Goal: Task Accomplishment & Management: Manage account settings

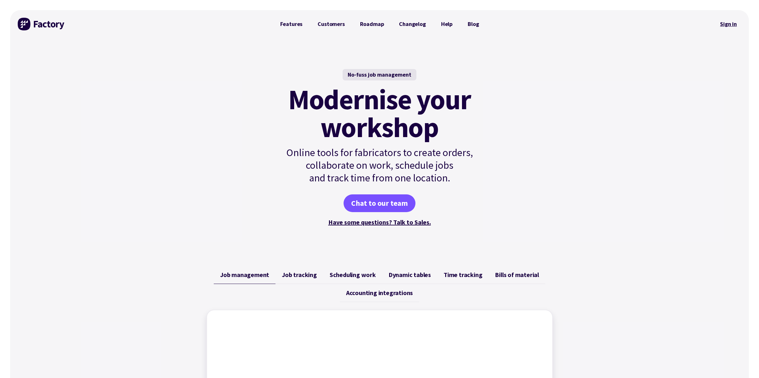
click at [732, 24] on link "Sign in" at bounding box center [729, 24] width 26 height 15
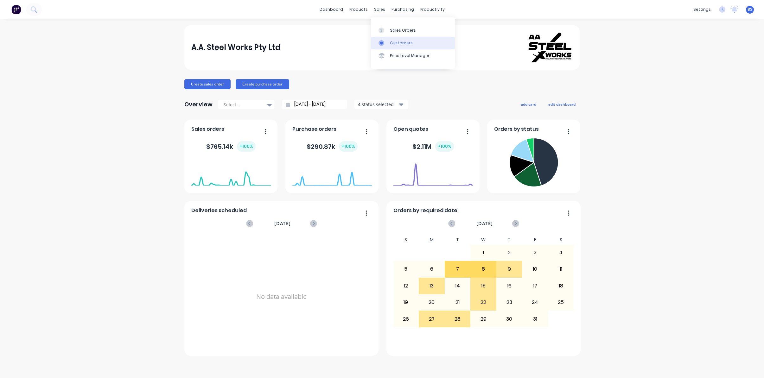
click at [397, 40] on div "Customers" at bounding box center [401, 43] width 23 height 6
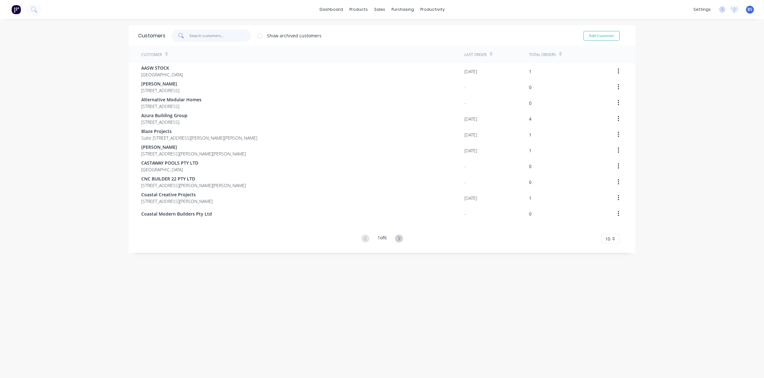
click at [221, 34] on input "text" at bounding box center [220, 35] width 62 height 13
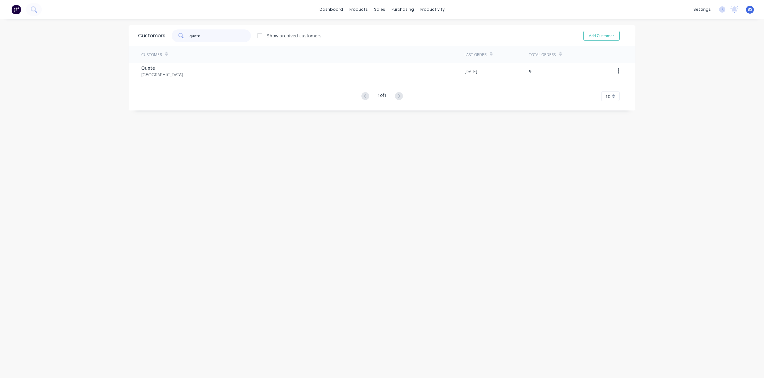
type input "quote"
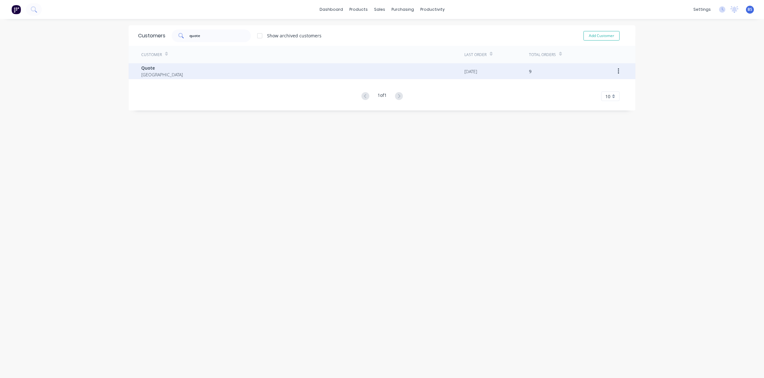
click at [170, 76] on div "Quote [GEOGRAPHIC_DATA]" at bounding box center [302, 71] width 323 height 16
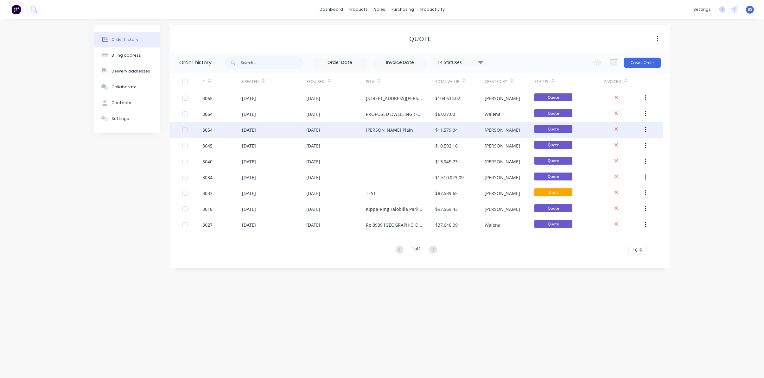
click at [363, 128] on div "[DATE]" at bounding box center [336, 130] width 60 height 16
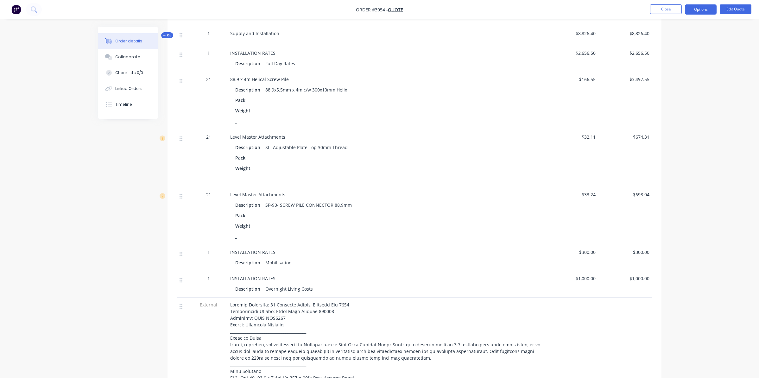
scroll to position [253, 0]
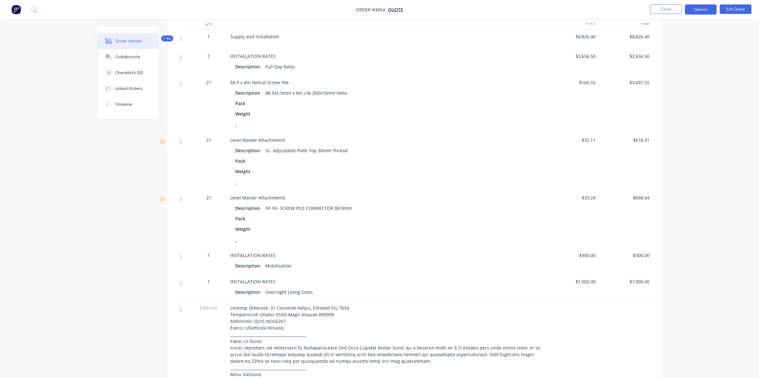
click at [262, 205] on div "Description" at bounding box center [249, 208] width 28 height 9
click at [262, 195] on span "Level Master Attachments" at bounding box center [257, 198] width 55 height 6
click at [732, 4] on button "Edit Quote" at bounding box center [736, 9] width 32 height 10
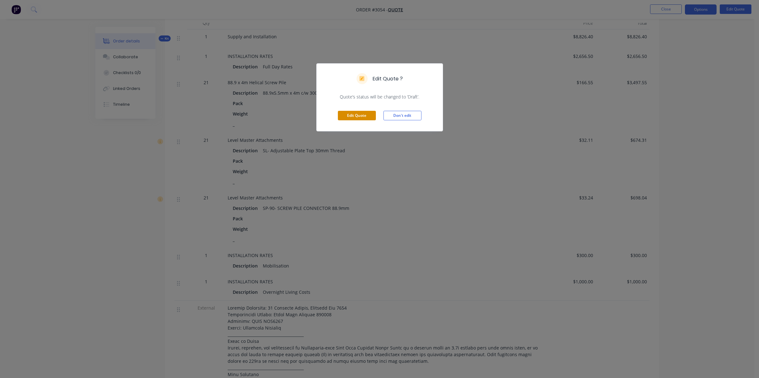
click at [346, 113] on button "Edit Quote" at bounding box center [357, 116] width 38 height 10
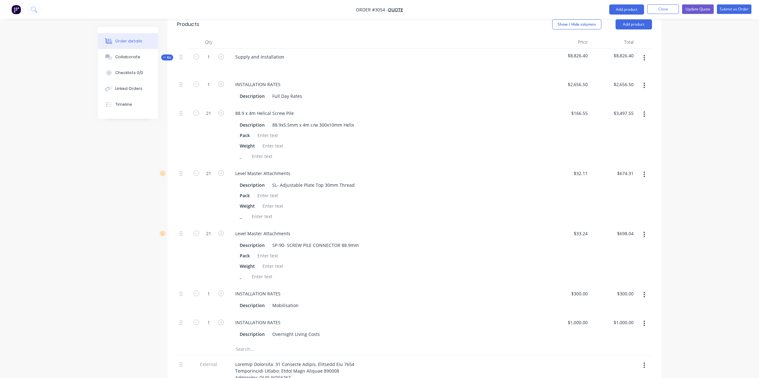
click at [645, 111] on icon "button" at bounding box center [645, 114] width 2 height 7
click at [623, 152] on div "Delete" at bounding box center [622, 156] width 49 height 9
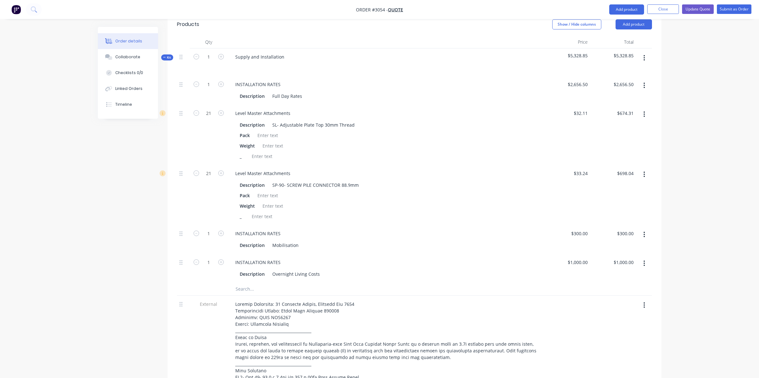
click at [646, 169] on button "button" at bounding box center [644, 174] width 15 height 11
click at [604, 212] on div "Delete" at bounding box center [622, 216] width 49 height 9
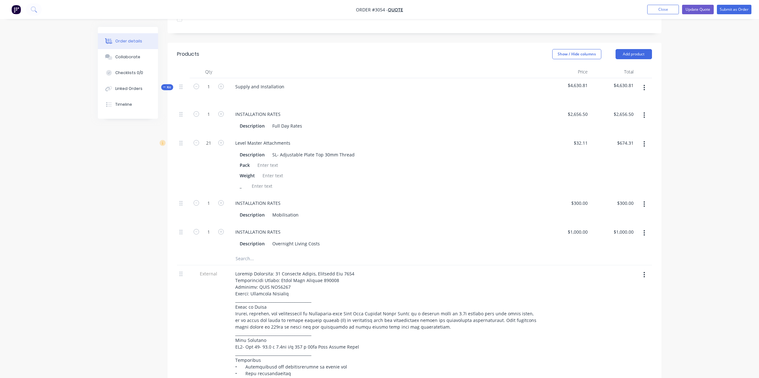
scroll to position [222, 0]
click at [646, 84] on button "button" at bounding box center [644, 89] width 15 height 11
click at [629, 102] on div "Add product to kit" at bounding box center [622, 106] width 49 height 9
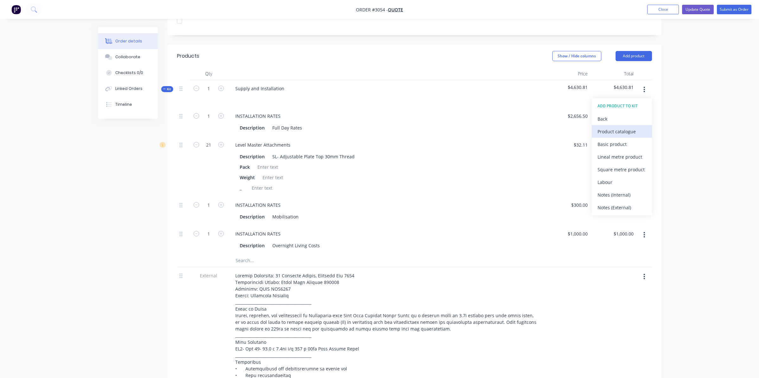
click at [642, 127] on div "Product catalogue" at bounding box center [622, 131] width 49 height 9
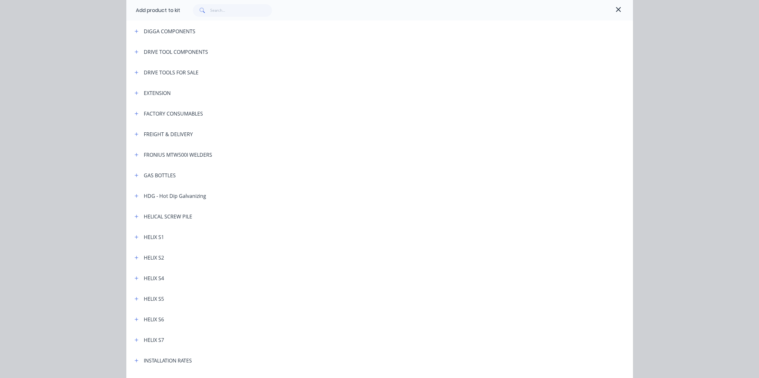
scroll to position [127, 0]
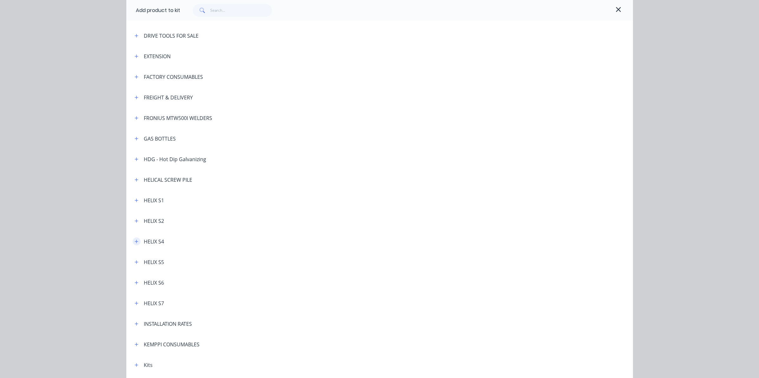
click at [137, 240] on button "button" at bounding box center [137, 242] width 8 height 8
click at [136, 243] on icon "button" at bounding box center [137, 241] width 4 height 4
click at [135, 179] on icon "button" at bounding box center [137, 180] width 4 height 4
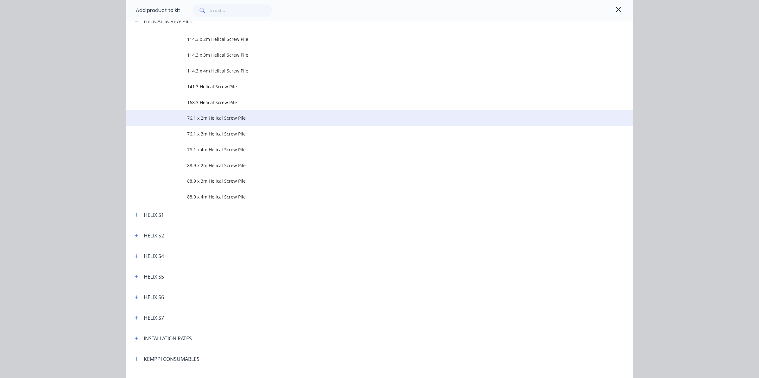
scroll to position [285, 0]
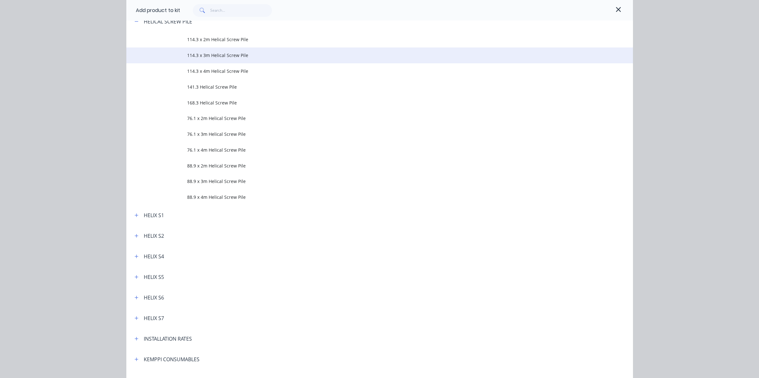
click at [199, 57] on span "114.3 x 3m Helical Screw Pile" at bounding box center [365, 55] width 357 height 7
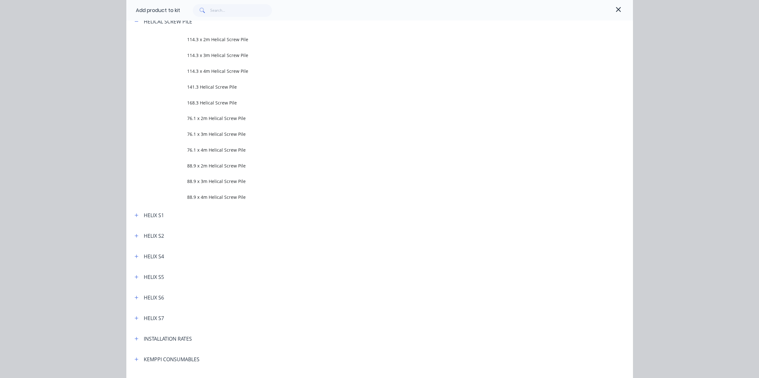
scroll to position [0, 0]
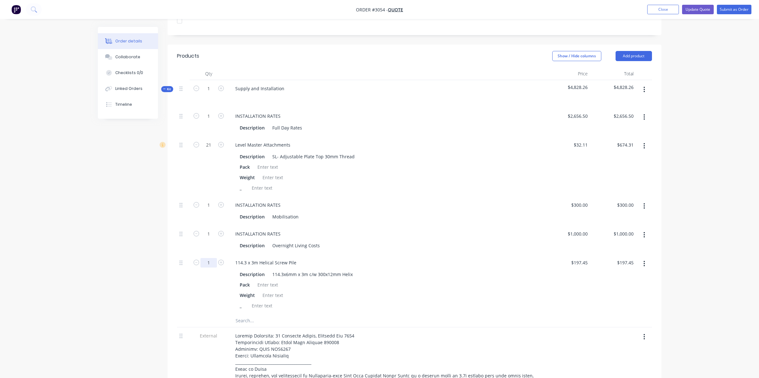
click at [211, 258] on input "1" at bounding box center [208, 263] width 16 height 10
type input "21"
type input "$4,146.45"
click at [587, 254] on div "$197.45 $197.45" at bounding box center [567, 284] width 46 height 60
click at [644, 86] on icon "button" at bounding box center [645, 89] width 2 height 7
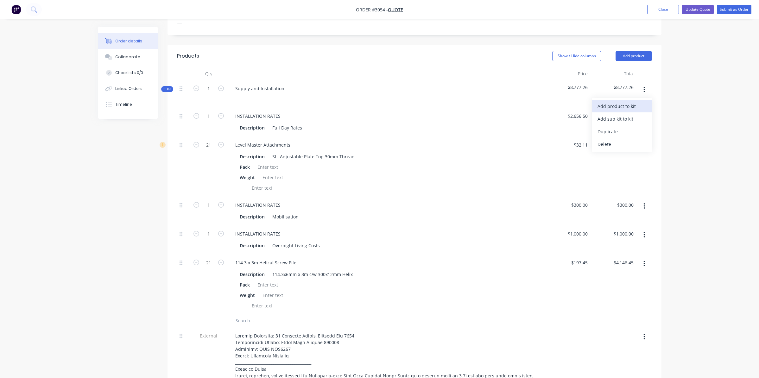
click at [624, 102] on div "Add product to kit" at bounding box center [622, 106] width 49 height 9
click at [629, 127] on div "Product catalogue" at bounding box center [622, 131] width 49 height 9
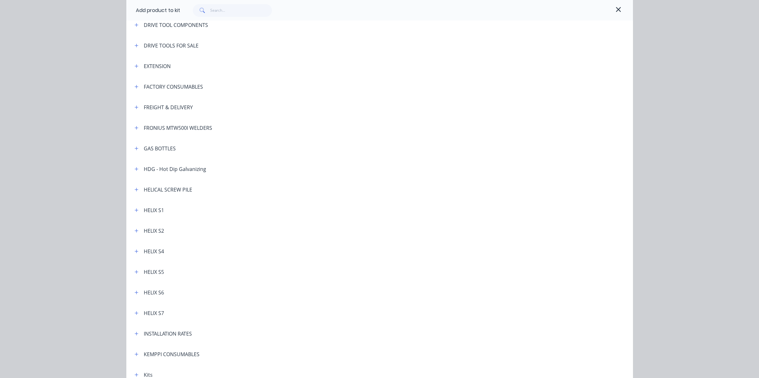
scroll to position [95, 0]
click at [137, 86] on button "button" at bounding box center [137, 88] width 8 height 8
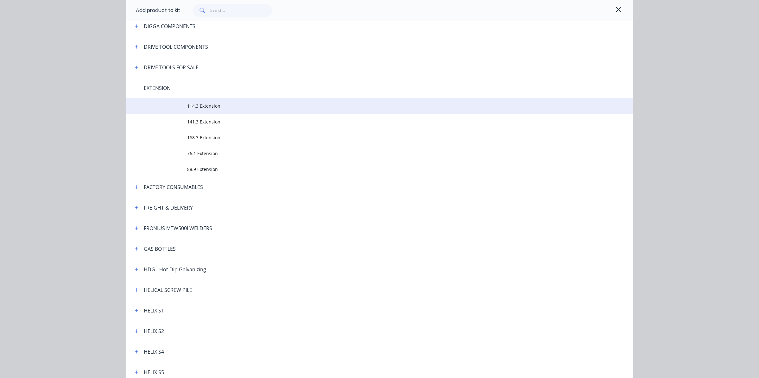
click at [198, 112] on td "114.3 Extension" at bounding box center [410, 106] width 446 height 16
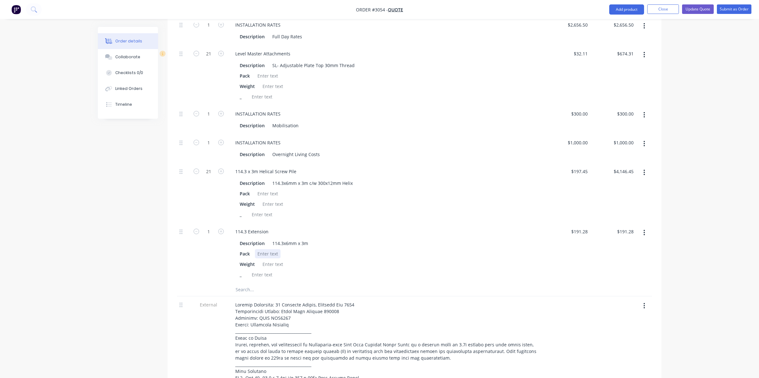
scroll to position [317, 0]
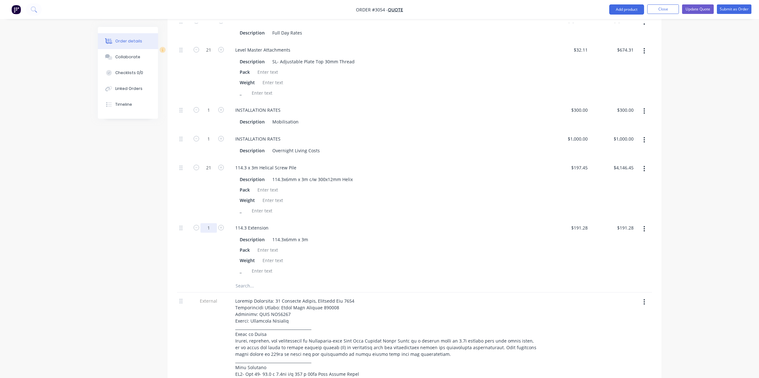
click at [211, 223] on input "1" at bounding box center [208, 228] width 16 height 10
type input "21"
type input "$4,016.88"
click at [353, 234] on div "Description 114.3x6mm x 3m Pack Weight _" at bounding box center [386, 255] width 312 height 42
click at [303, 175] on div "114.3x6mm x 3m c/w 300x12mm Helix" at bounding box center [313, 179] width 86 height 9
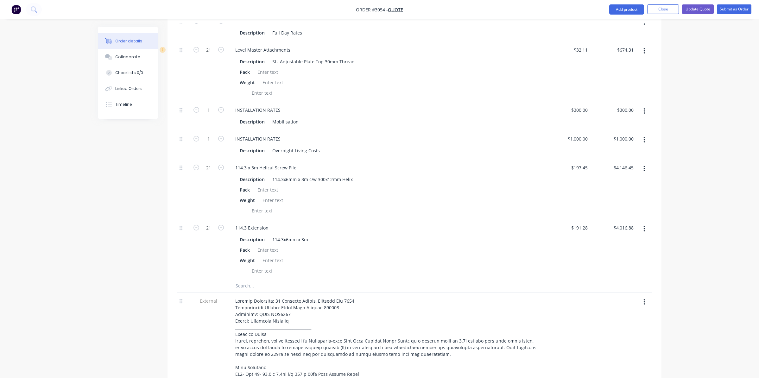
click at [397, 223] on div "114.3 Extension" at bounding box center [386, 227] width 312 height 9
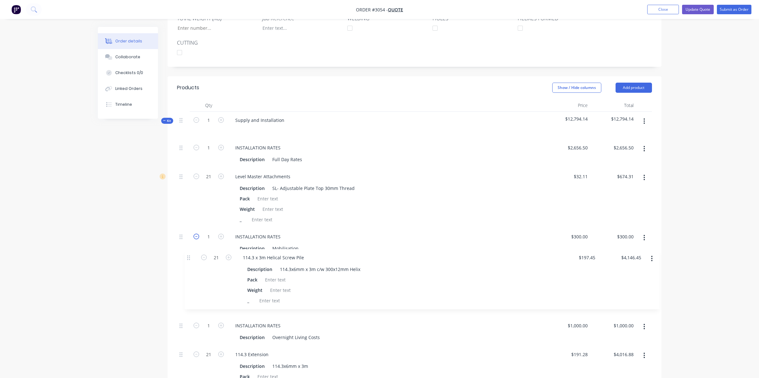
scroll to position [192, 0]
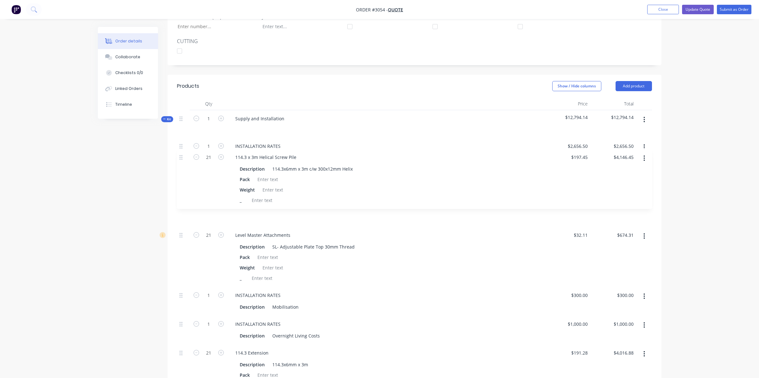
drag, startPoint x: 182, startPoint y: 277, endPoint x: 181, endPoint y: 156, distance: 121.0
click at [181, 156] on div "1 INSTALLATION RATES Description Full Day Rates $2,656.50 $2,656.50 $2,656.50 $…" at bounding box center [414, 271] width 475 height 267
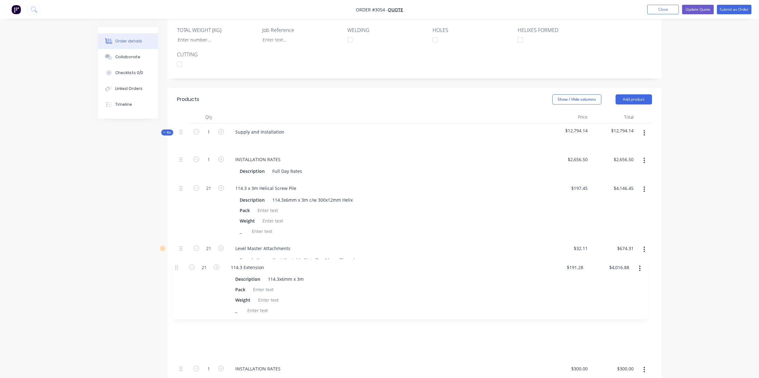
scroll to position [179, 0]
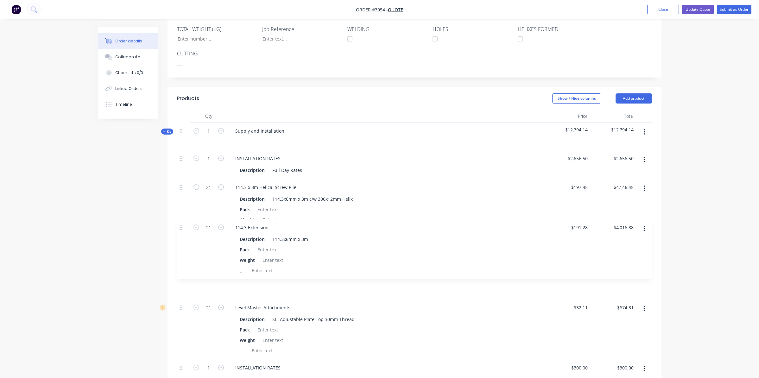
drag, startPoint x: 181, startPoint y: 242, endPoint x: 183, endPoint y: 227, distance: 14.7
click at [183, 227] on div "1 INSTALLATION RATES Description Full Day Rates $2,656.50 $2,656.50 $2,656.50 $…" at bounding box center [414, 283] width 475 height 267
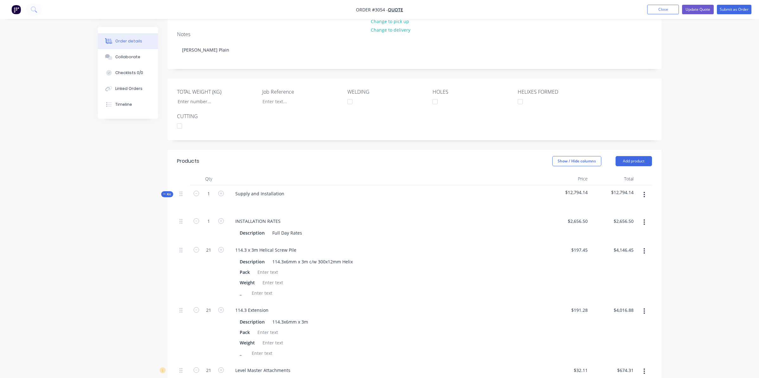
scroll to position [116, 0]
click at [636, 157] on button "Add product" at bounding box center [634, 162] width 36 height 10
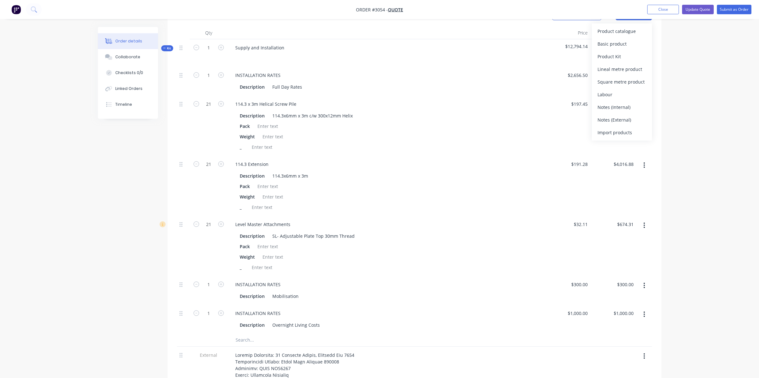
scroll to position [211, 0]
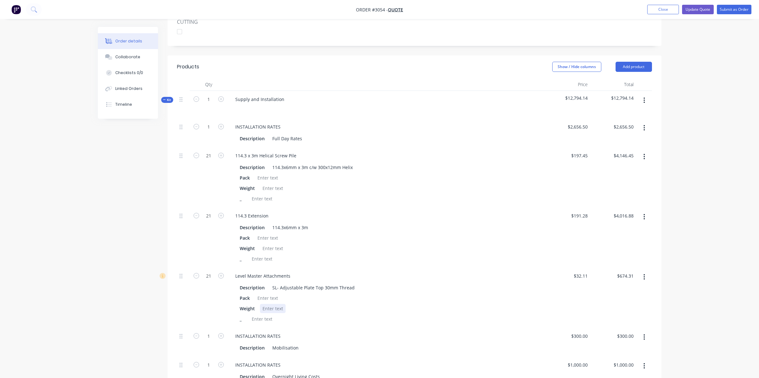
click at [477, 304] on div "Weight" at bounding box center [384, 308] width 295 height 9
click at [644, 97] on icon "button" at bounding box center [645, 100] width 2 height 7
click at [624, 112] on div "Add product to kit" at bounding box center [622, 116] width 49 height 9
click at [618, 138] on div "Product catalogue" at bounding box center [622, 142] width 49 height 9
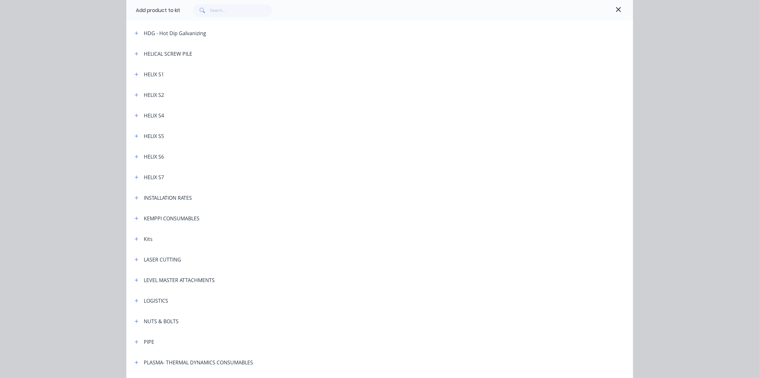
scroll to position [253, 0]
click at [135, 280] on icon "button" at bounding box center [136, 279] width 3 height 3
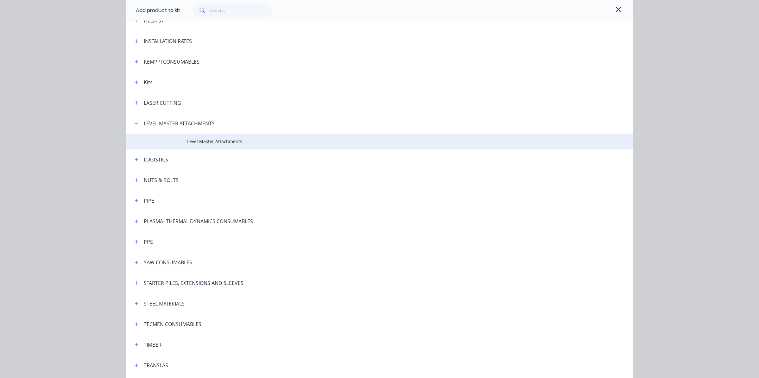
scroll to position [412, 0]
click at [224, 142] on span "Level Master Attachments" at bounding box center [365, 139] width 357 height 7
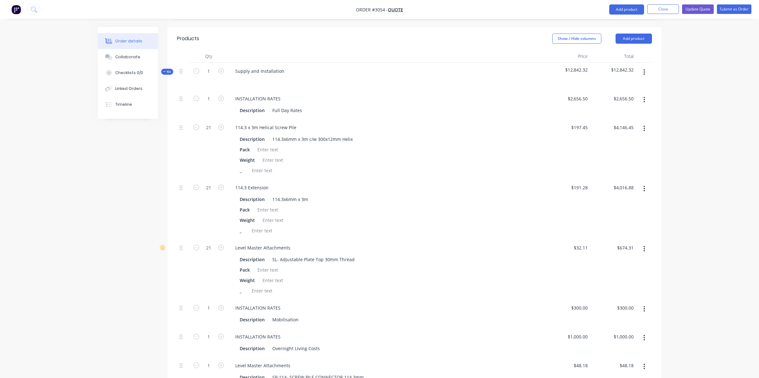
scroll to position [338, 0]
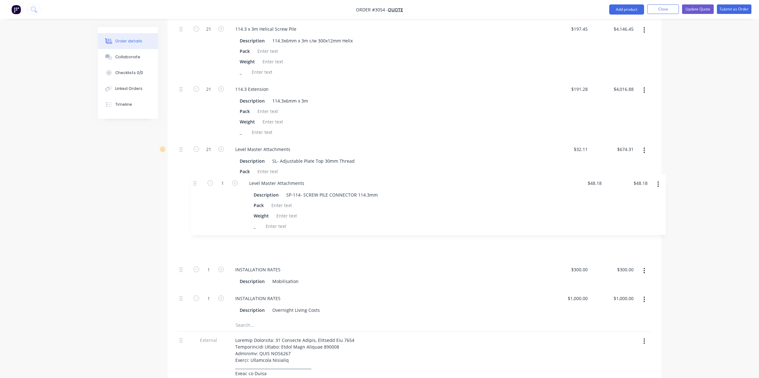
drag, startPoint x: 180, startPoint y: 251, endPoint x: 195, endPoint y: 183, distance: 69.8
click at [195, 183] on div "1 INSTALLATION RATES Description Full Day Rates $2,656.50 $2,656.50 $2,656.50 $…" at bounding box center [414, 155] width 475 height 327
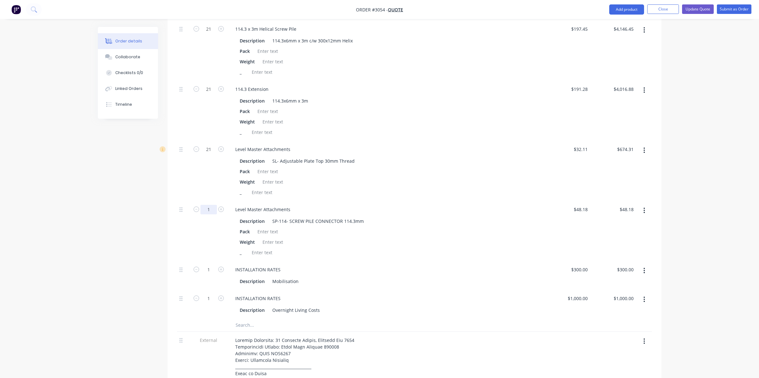
click at [214, 205] on input "1" at bounding box center [208, 210] width 16 height 10
type input "21"
type input "$1,011.78"
click at [440, 180] on div "Level Master Attachments Description SL- Adjustable Plate Top 30mm Thread Pack …" at bounding box center [386, 171] width 317 height 60
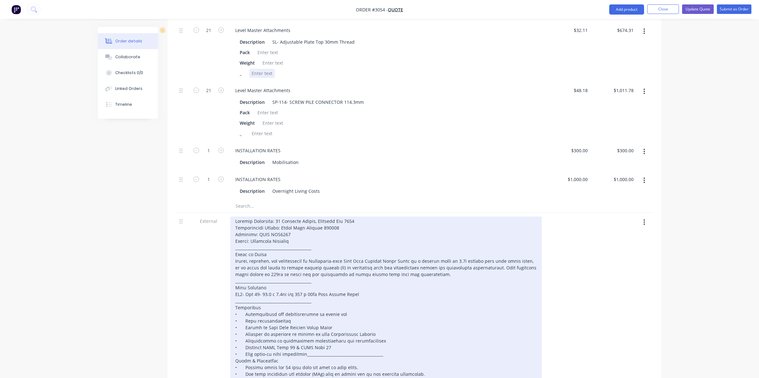
scroll to position [464, 0]
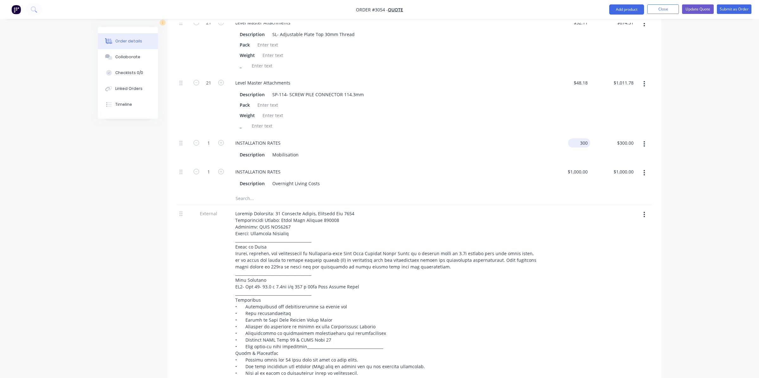
click at [576, 135] on div "300 $300.00" at bounding box center [567, 149] width 46 height 29
type input "$500.00"
click at [461, 150] on div "Description Mobilisation" at bounding box center [384, 154] width 295 height 9
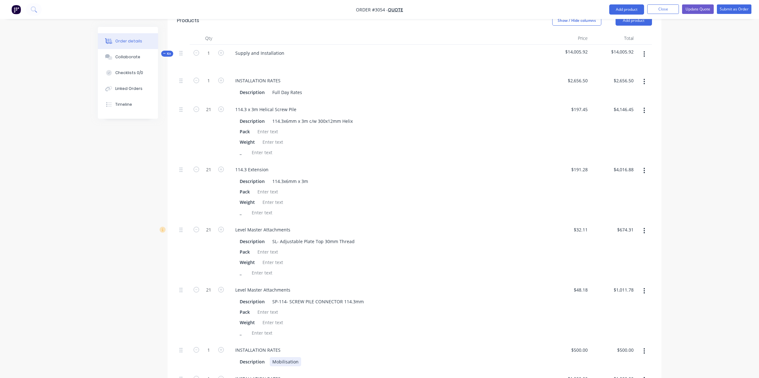
scroll to position [243, 0]
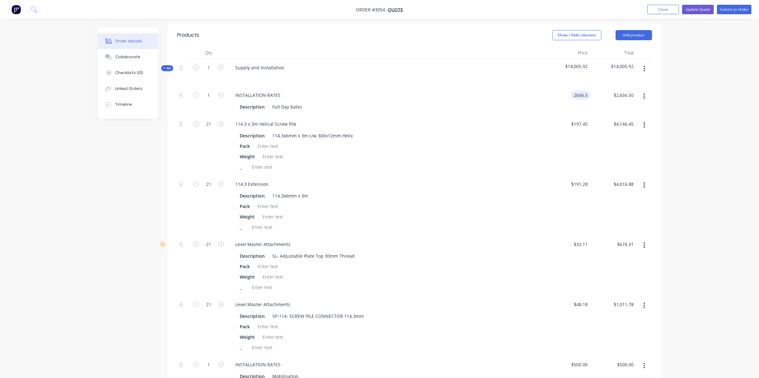
click at [579, 91] on input "2656.5" at bounding box center [581, 95] width 17 height 9
type input "$3,000.00"
click at [551, 142] on div "$197.45 $197.45" at bounding box center [567, 146] width 46 height 60
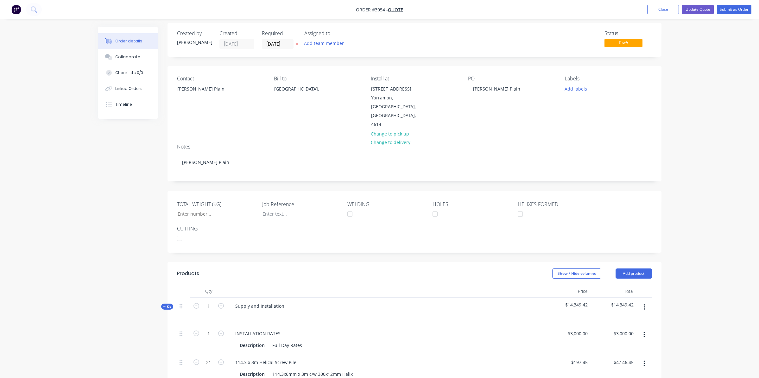
scroll to position [0, 0]
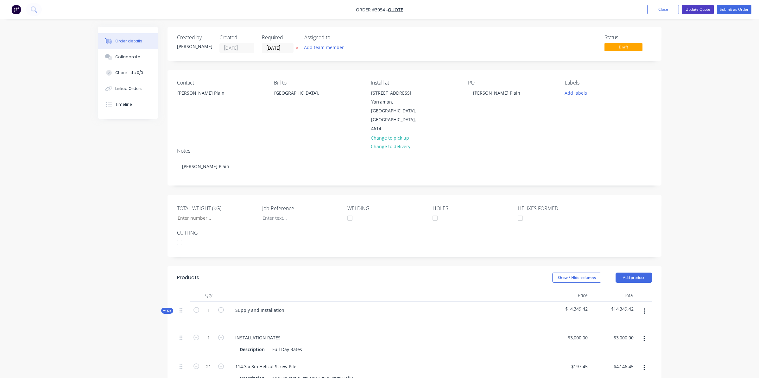
click at [695, 13] on button "Update Quote" at bounding box center [698, 10] width 32 height 10
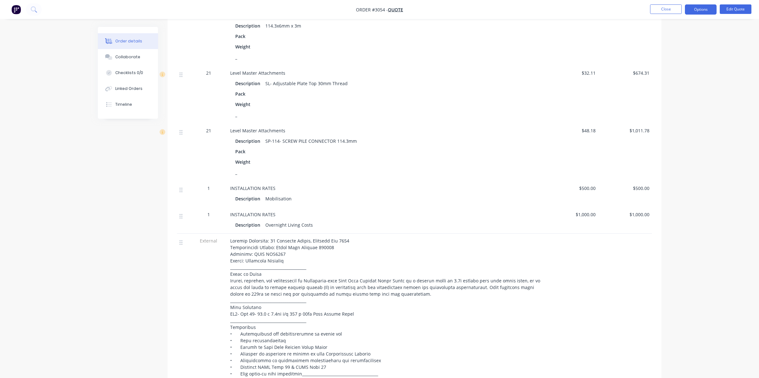
scroll to position [380, 0]
click at [740, 5] on button "Edit Quote" at bounding box center [736, 9] width 32 height 10
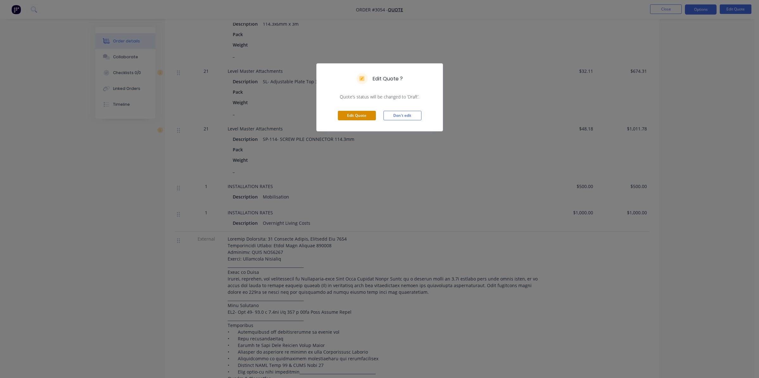
click at [369, 113] on button "Edit Quote" at bounding box center [357, 116] width 38 height 10
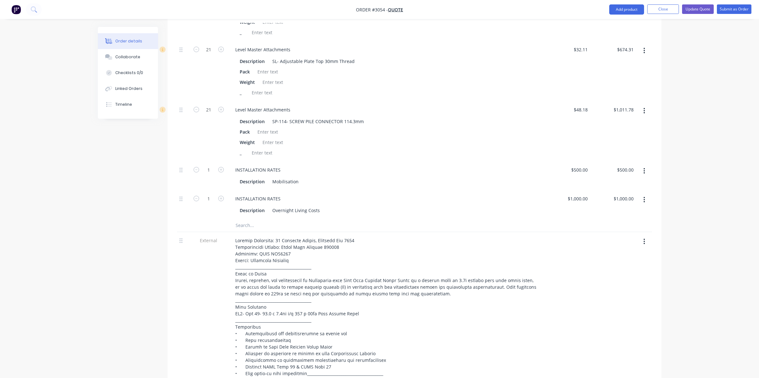
scroll to position [443, 0]
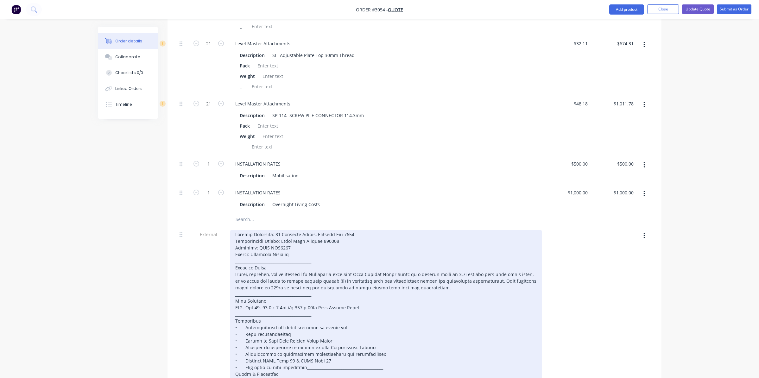
drag, startPoint x: 515, startPoint y: 266, endPoint x: 470, endPoint y: 270, distance: 44.8
click at [515, 266] on div at bounding box center [386, 344] width 312 height 229
click at [261, 271] on div at bounding box center [386, 344] width 312 height 229
click at [257, 271] on div at bounding box center [386, 344] width 312 height 229
click at [267, 287] on div at bounding box center [386, 344] width 312 height 229
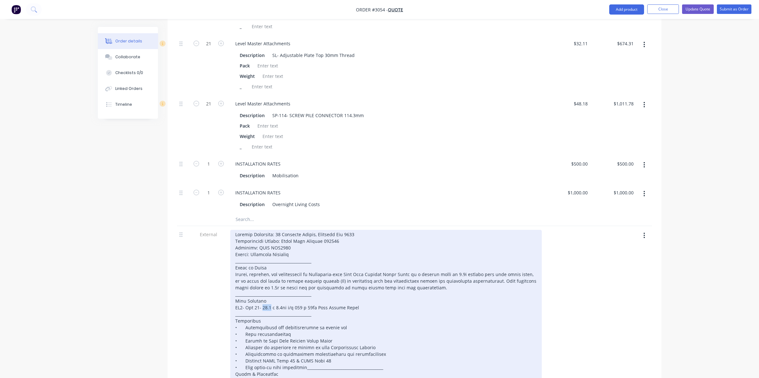
drag, startPoint x: 270, startPoint y: 291, endPoint x: 262, endPoint y: 291, distance: 8.6
click at [262, 291] on div at bounding box center [386, 344] width 312 height 229
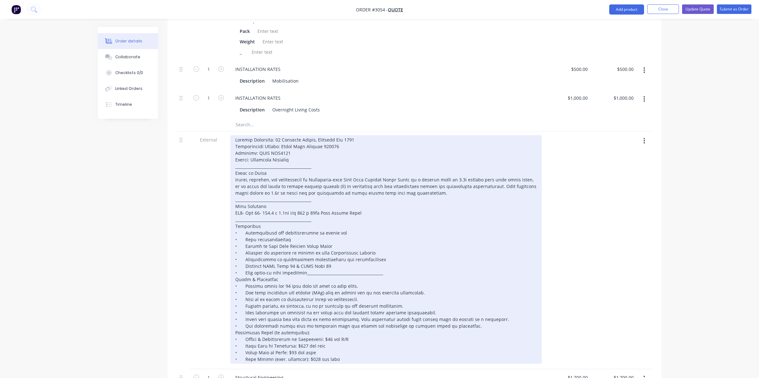
scroll to position [538, 0]
click at [317, 196] on div at bounding box center [386, 249] width 312 height 229
click at [306, 255] on div at bounding box center [386, 249] width 312 height 229
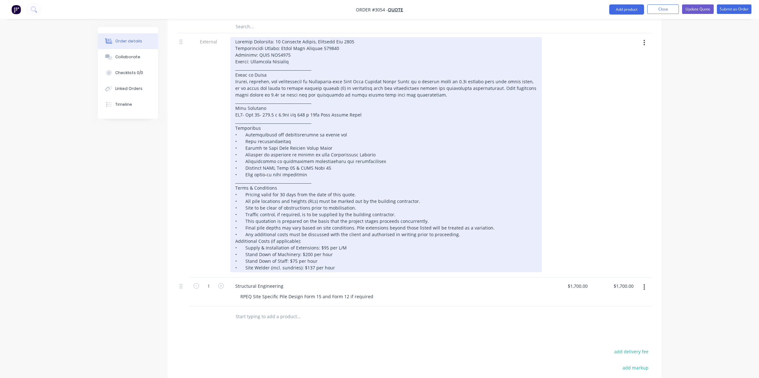
scroll to position [697, 0]
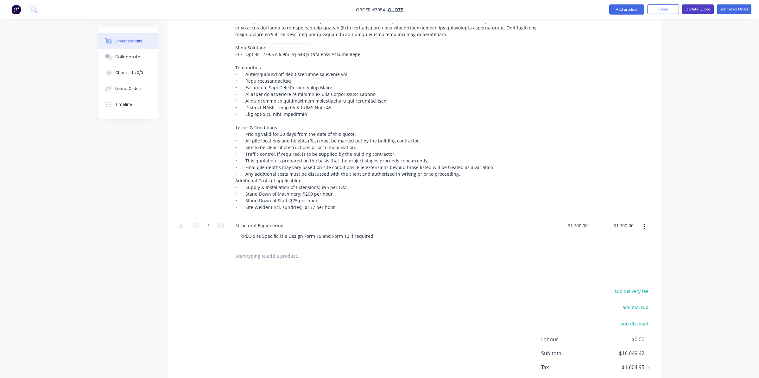
click at [686, 10] on button "Update Quote" at bounding box center [698, 9] width 32 height 10
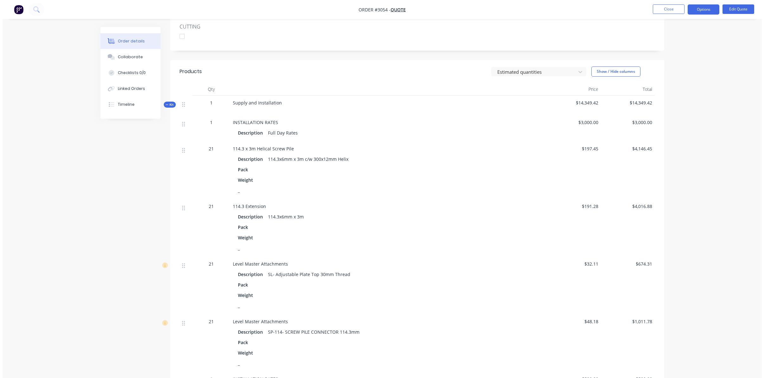
scroll to position [190, 0]
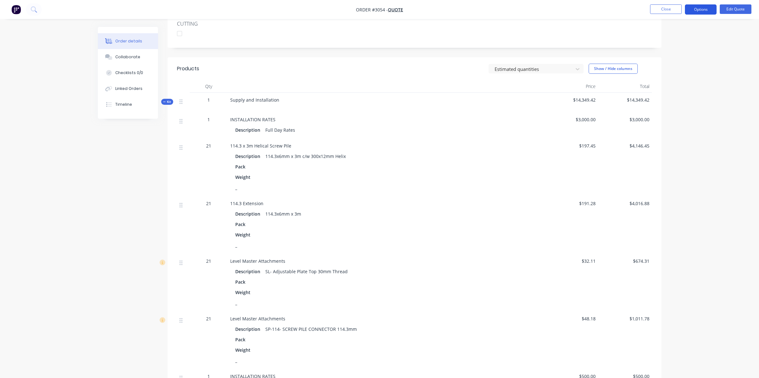
click at [690, 10] on button "Options" at bounding box center [701, 9] width 32 height 10
click at [679, 35] on div "Quote" at bounding box center [682, 38] width 58 height 9
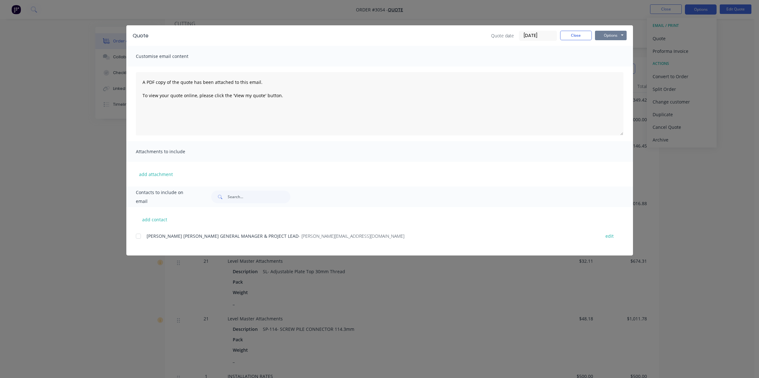
click at [603, 36] on button "Options" at bounding box center [611, 36] width 32 height 10
click at [619, 51] on button "Preview" at bounding box center [615, 46] width 41 height 10
